Goal: Task Accomplishment & Management: Complete application form

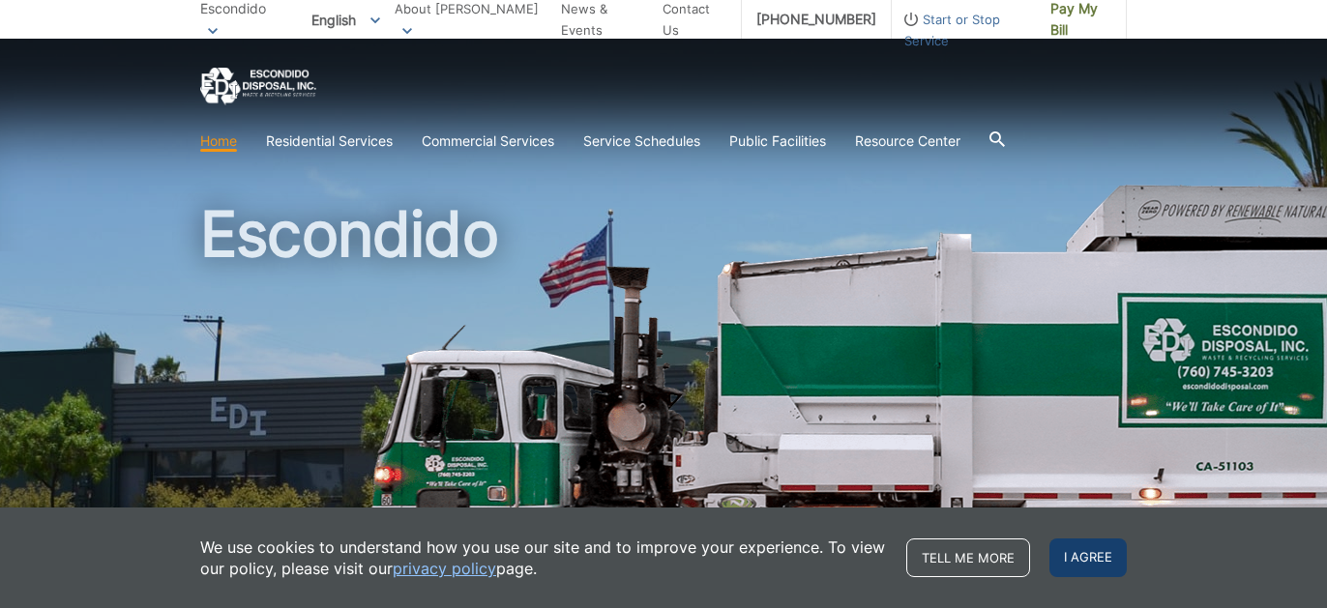
click at [1074, 558] on span "I agree" at bounding box center [1088, 558] width 77 height 39
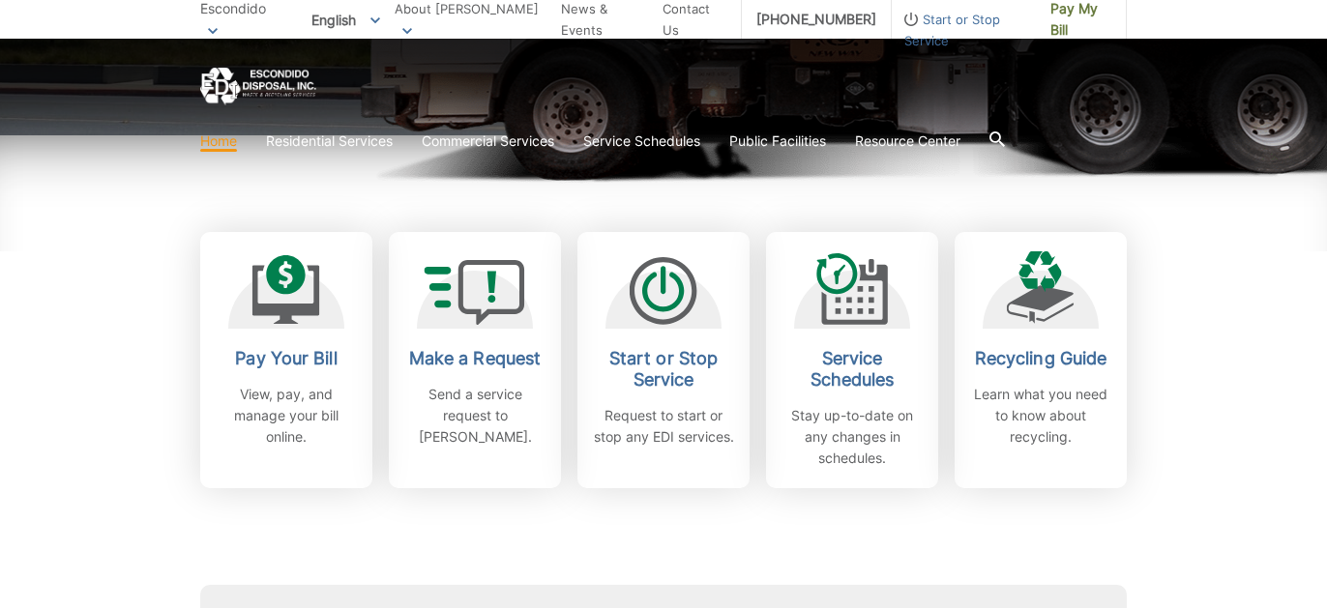
scroll to position [488, 0]
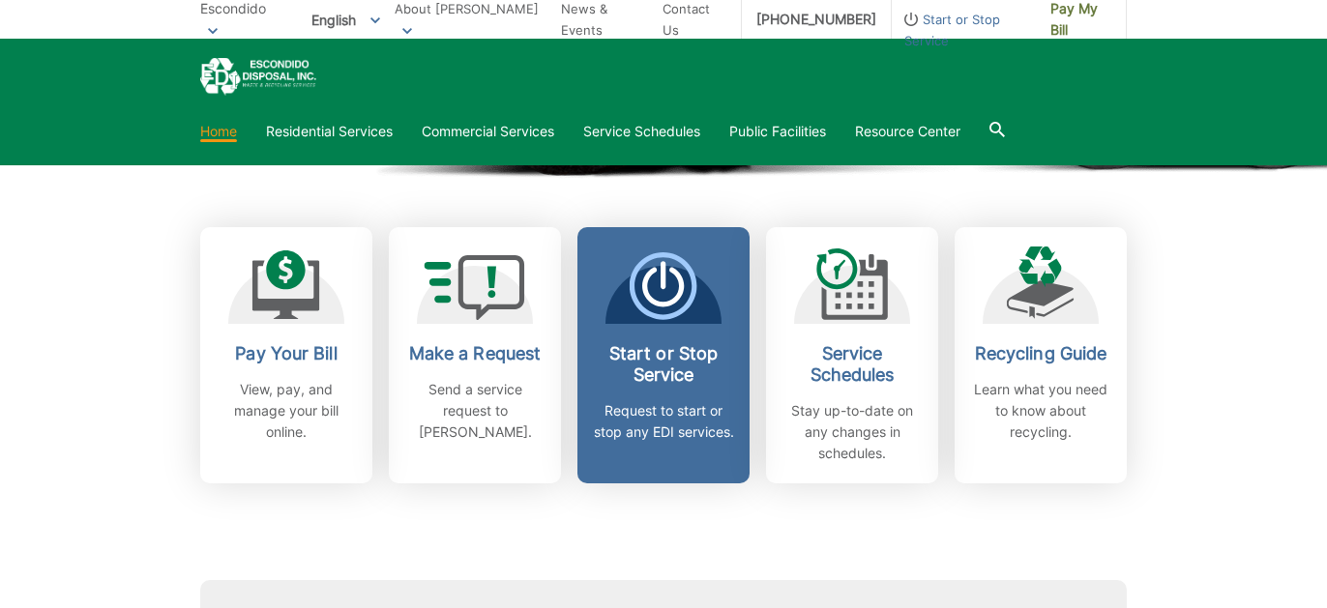
click at [665, 409] on p "Request to start or stop any EDI services." at bounding box center [663, 421] width 143 height 43
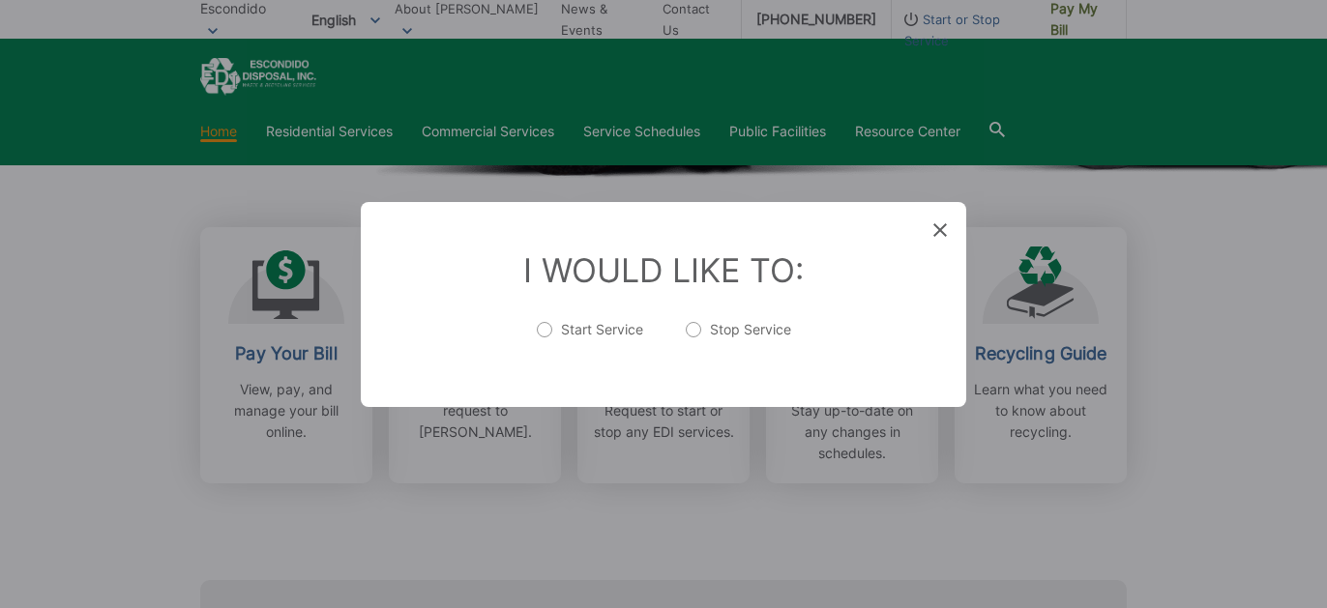
click at [551, 325] on label "Start Service" at bounding box center [590, 339] width 106 height 39
radio input "true"
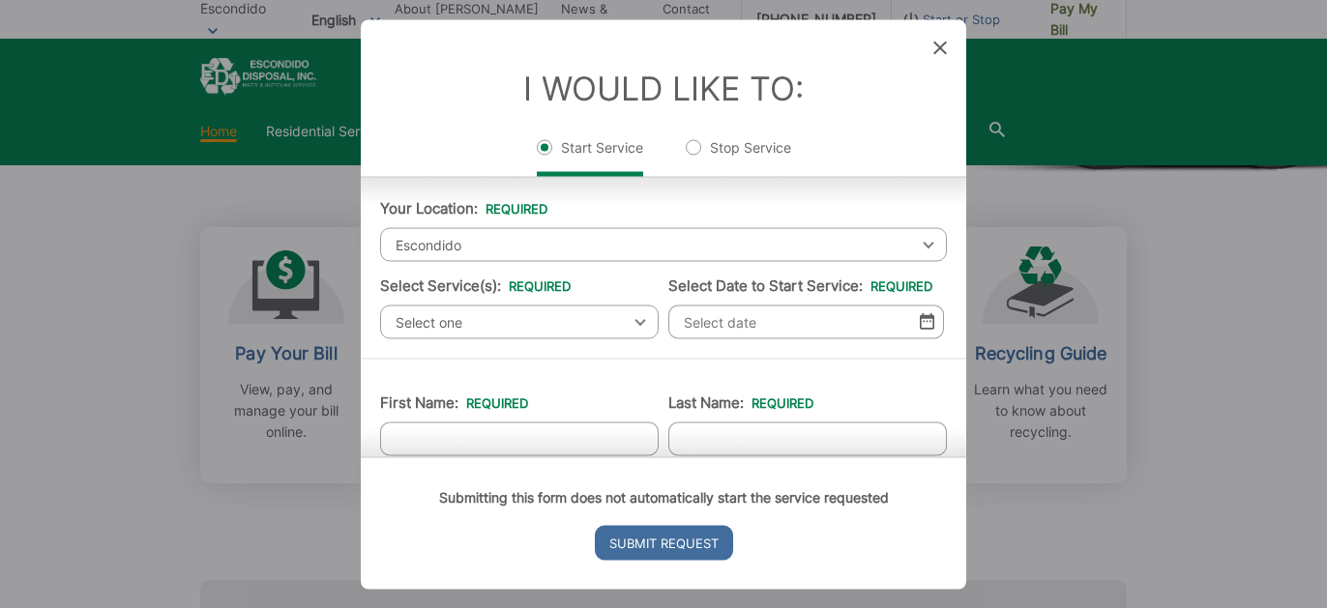
scroll to position [46, 0]
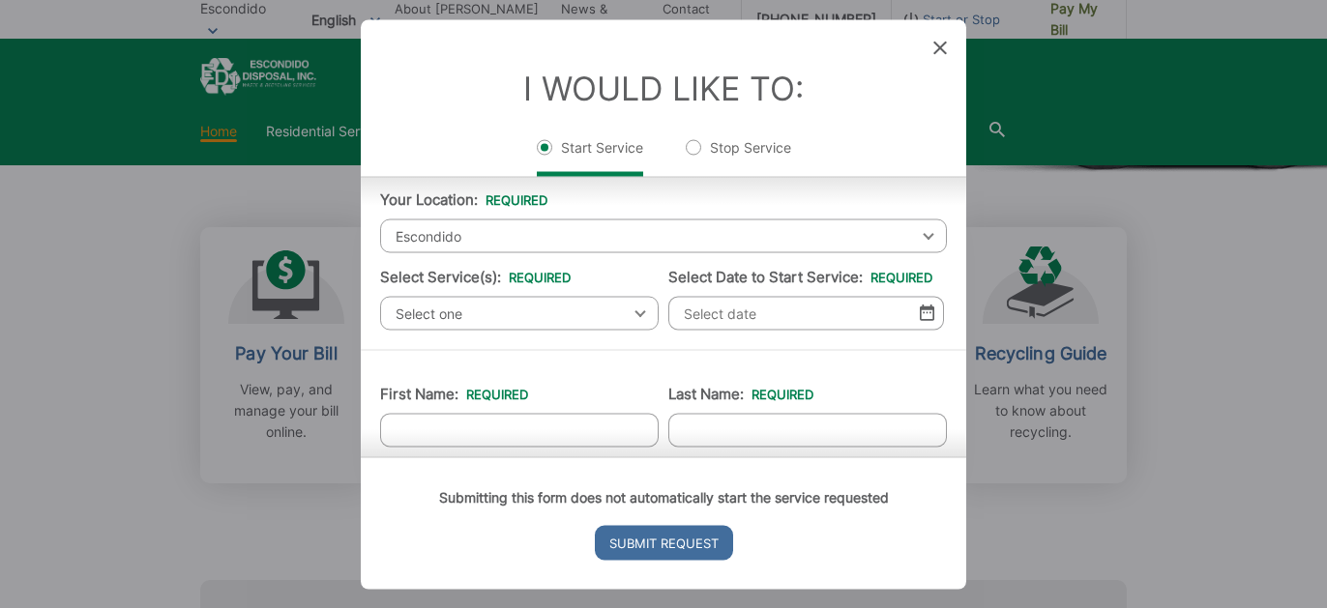
click at [559, 311] on span "Select one" at bounding box center [519, 313] width 279 height 34
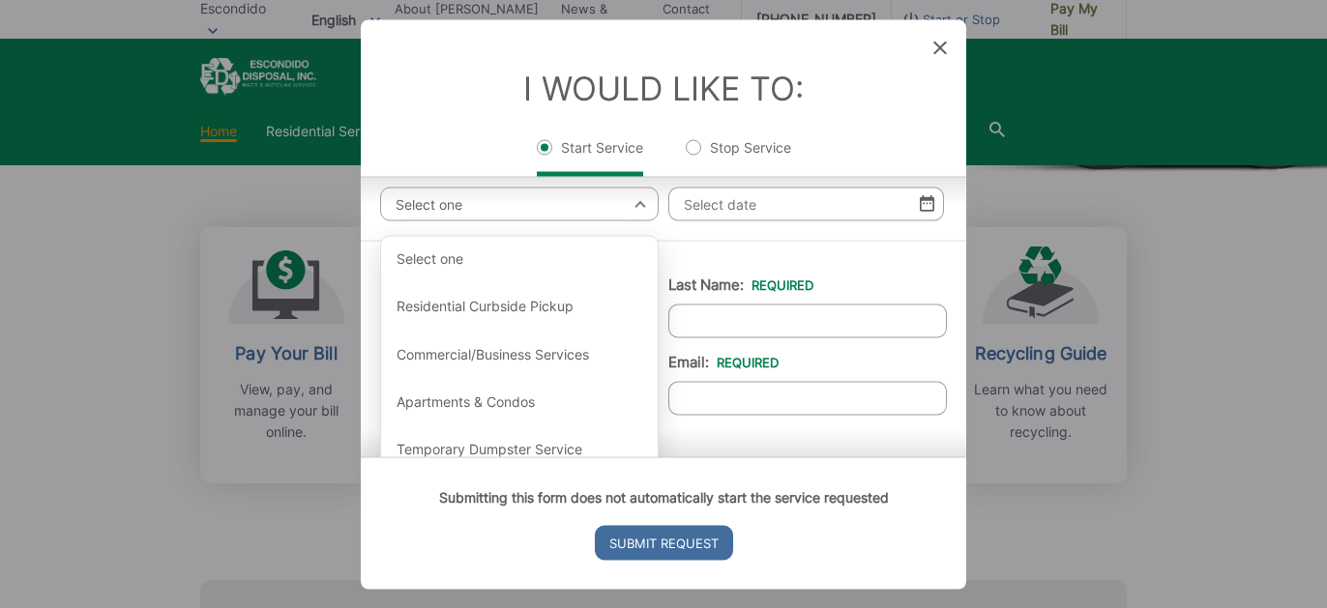
scroll to position [152, 0]
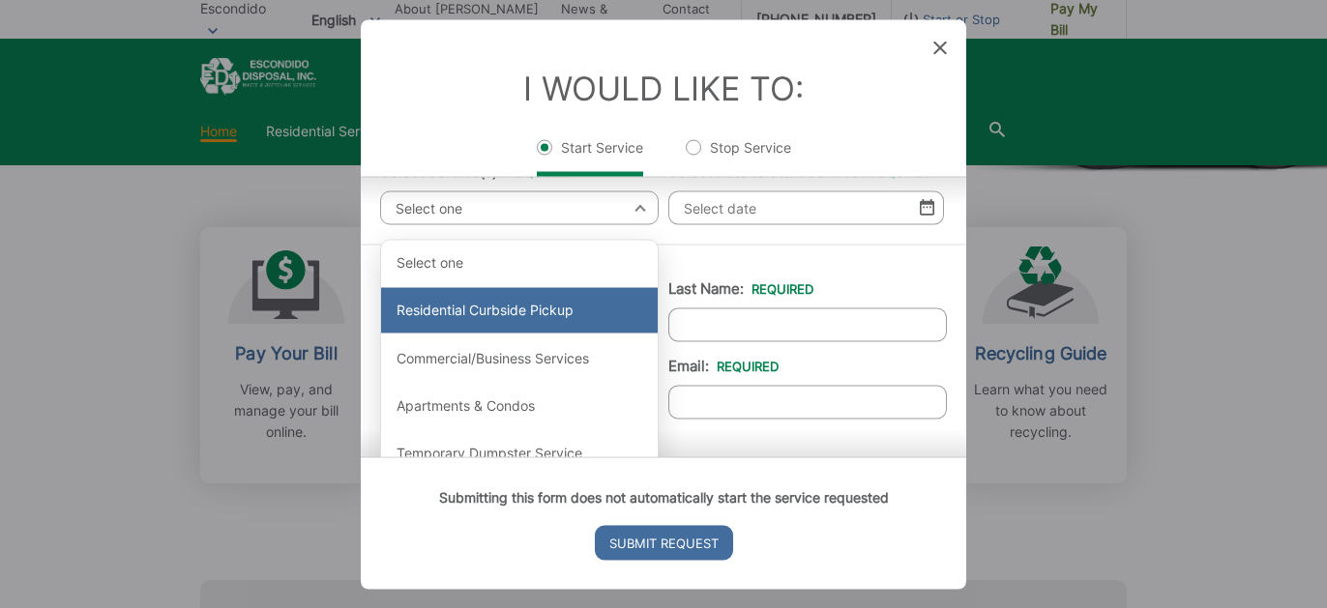
click at [552, 315] on div "Residential Curbside Pickup" at bounding box center [519, 310] width 277 height 46
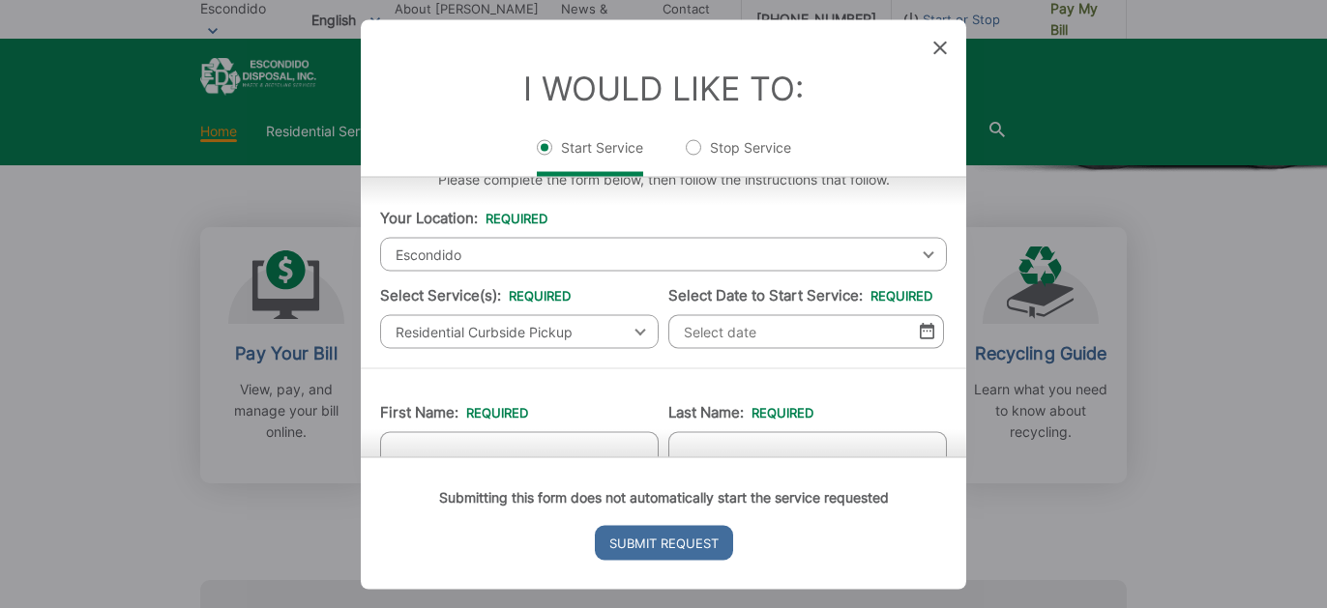
scroll to position [0, 0]
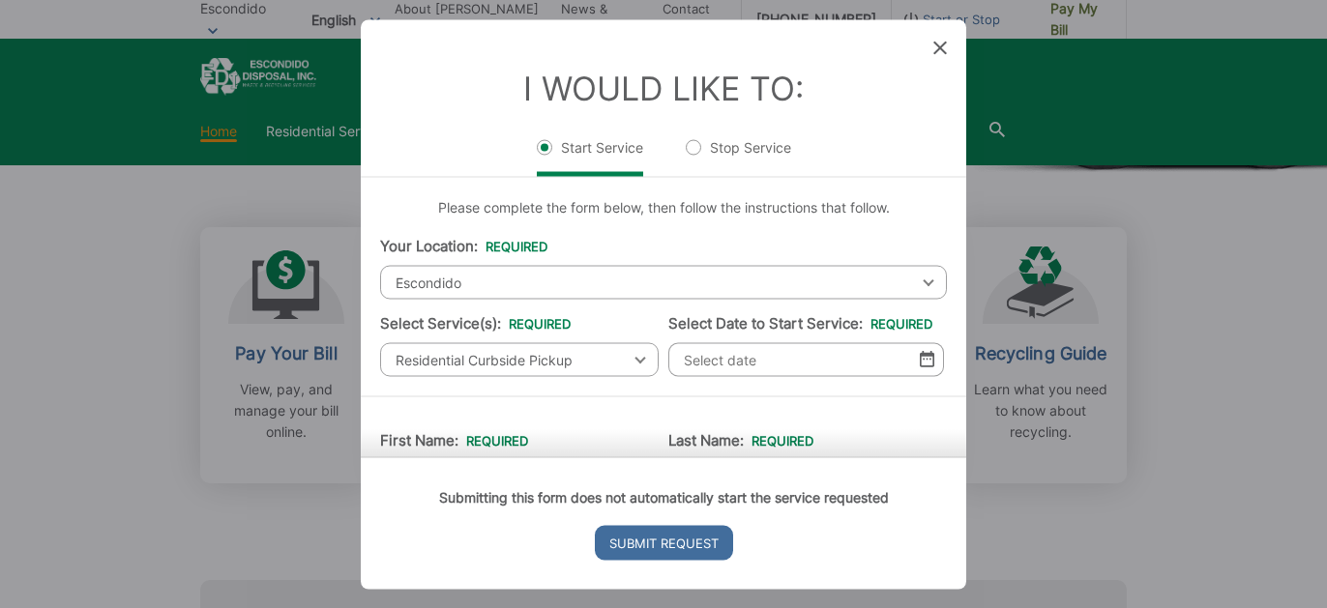
click at [939, 45] on icon at bounding box center [940, 48] width 14 height 14
